Goal: Browse casually

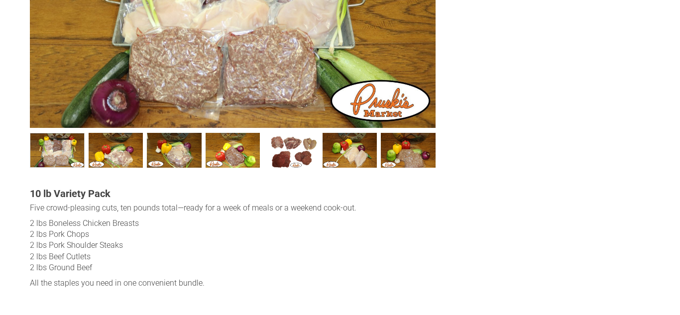
scroll to position [467, 0]
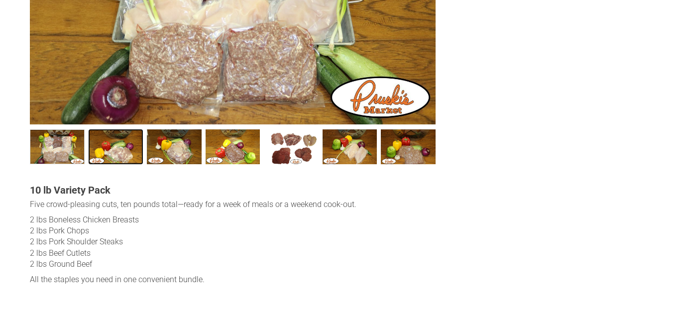
click at [116, 151] on link "Seniors &amp; Singles Bundles002 1" at bounding box center [116, 146] width 55 height 35
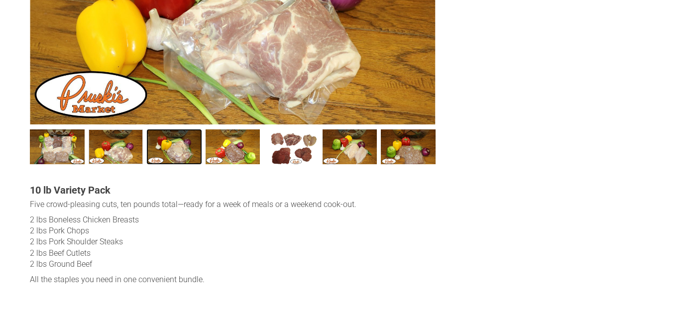
click at [169, 150] on link "Seniors &amp; Singles Bundles003 2" at bounding box center [174, 146] width 55 height 35
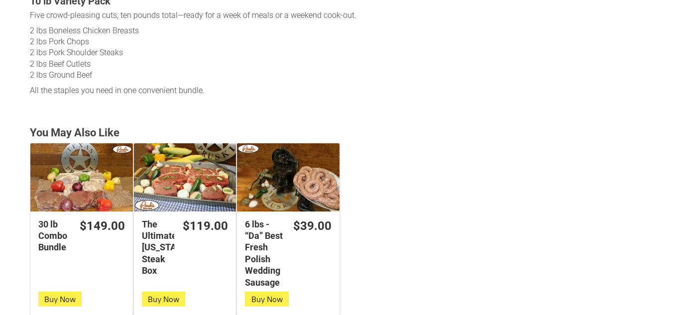
scroll to position [657, 0]
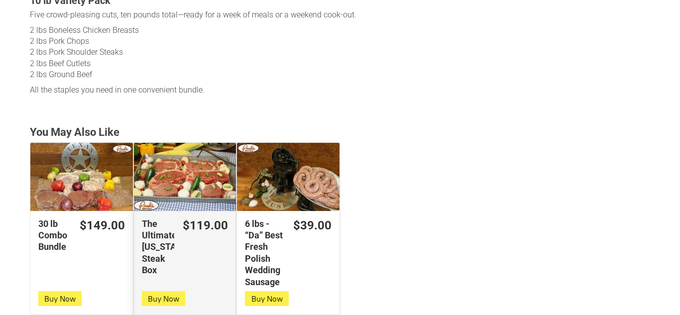
click at [188, 205] on div "The Ultimate Texas Steak Box" at bounding box center [185, 177] width 103 height 68
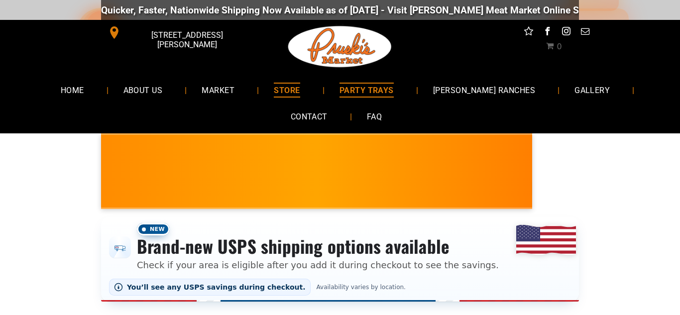
click at [389, 85] on span "PARTY TRAYS" at bounding box center [366, 90] width 54 height 14
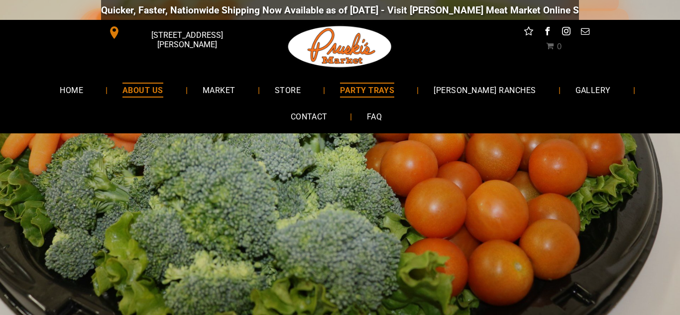
click at [163, 94] on span "ABOUT US" at bounding box center [142, 90] width 41 height 14
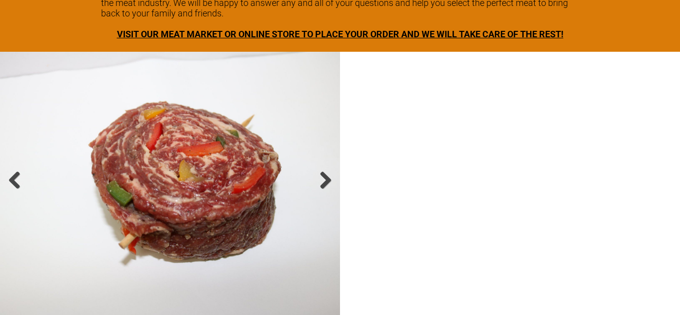
scroll to position [1575, 0]
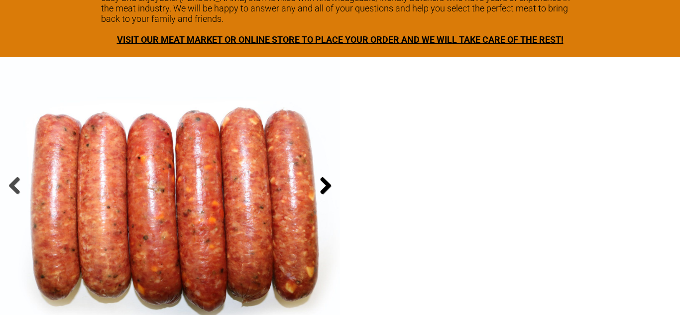
click at [331, 177] on link at bounding box center [325, 186] width 19 height 19
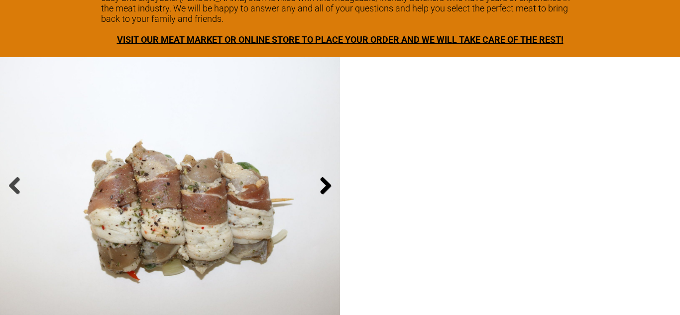
click at [331, 177] on link at bounding box center [325, 186] width 19 height 19
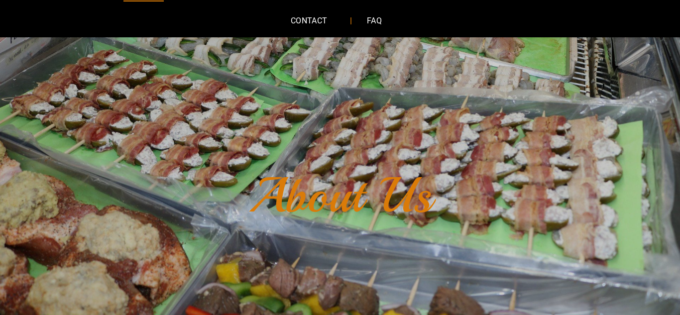
scroll to position [0, 0]
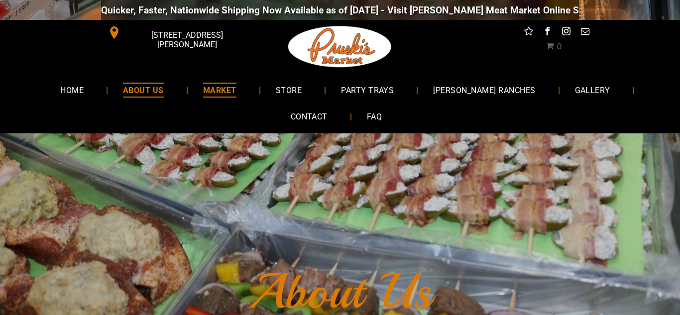
click at [236, 88] on span "MARKET" at bounding box center [219, 90] width 33 height 14
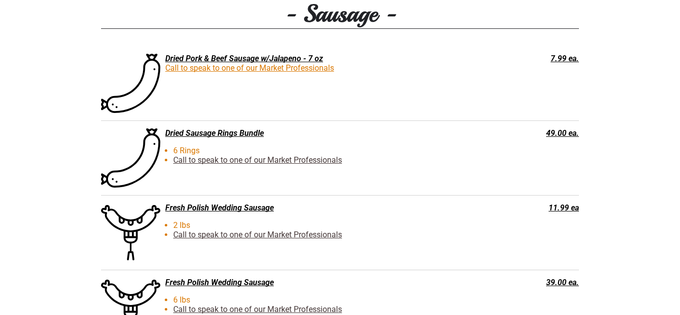
scroll to position [1681, 0]
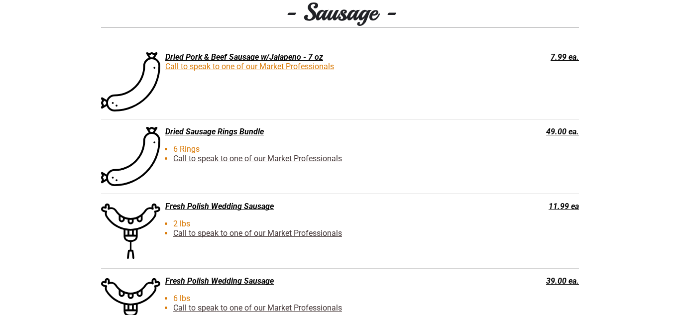
click at [225, 129] on div "Dried Sausage Rings Bundle" at bounding box center [289, 131] width 377 height 9
click at [222, 132] on div "Dried Sausage Rings Bundle" at bounding box center [289, 131] width 377 height 9
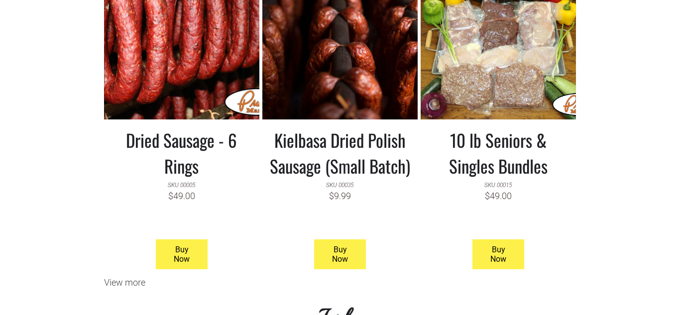
scroll to position [990, 0]
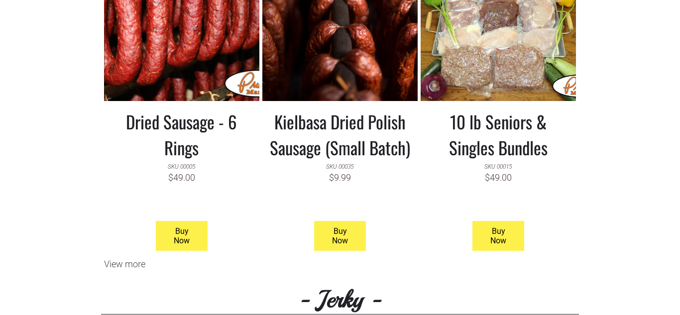
click at [194, 114] on h3 "Dried Sausage - 6 Rings" at bounding box center [182, 135] width 140 height 52
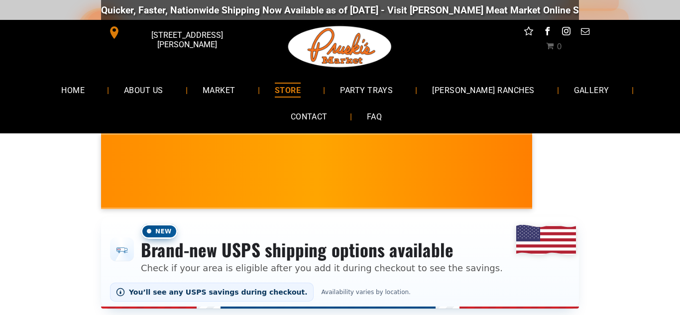
click at [491, 93] on span "[PERSON_NAME] RANCHES" at bounding box center [483, 90] width 103 height 14
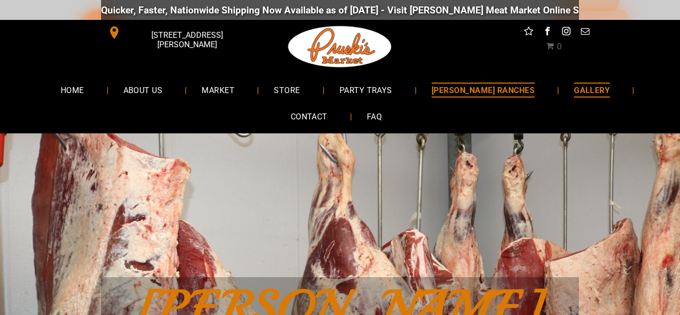
click at [576, 87] on span "GALLERY" at bounding box center [592, 90] width 36 height 14
